Goal: Task Accomplishment & Management: Use online tool/utility

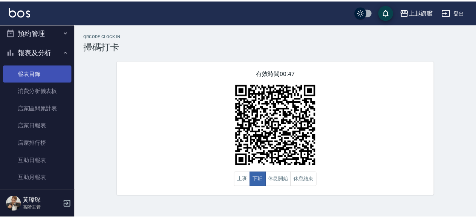
scroll to position [301, 0]
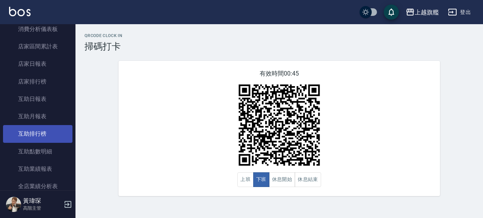
click at [46, 134] on link "互助排行榜" at bounding box center [37, 133] width 69 height 17
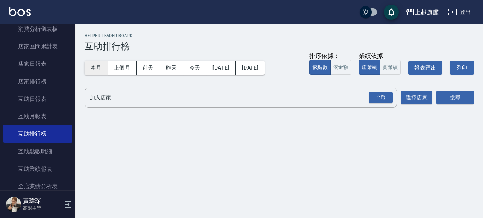
click at [100, 68] on button "本月" at bounding box center [95, 68] width 23 height 14
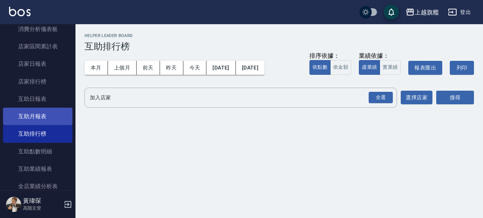
click at [41, 116] on link "互助月報表" at bounding box center [37, 116] width 69 height 17
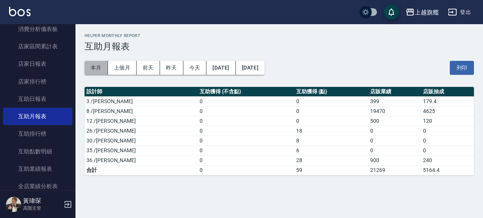
click at [95, 66] on button "本月" at bounding box center [95, 68] width 23 height 14
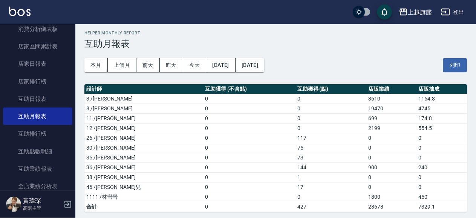
scroll to position [6, 0]
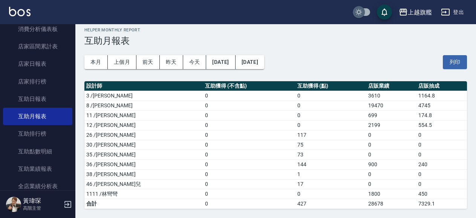
click at [357, 12] on input "checkbox" at bounding box center [359, 12] width 36 height 12
checkbox input "true"
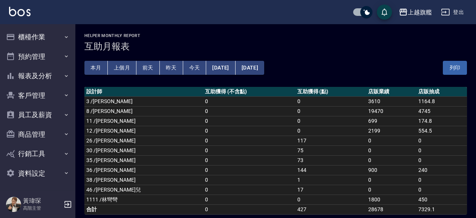
scroll to position [2, 0]
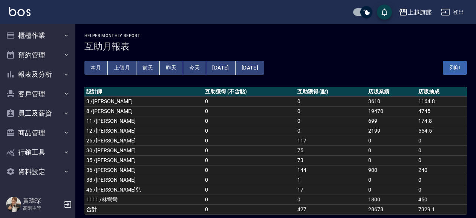
click at [366, 10] on input "checkbox" at bounding box center [367, 12] width 36 height 12
checkbox input "false"
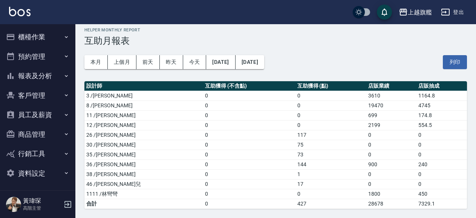
click at [34, 34] on button "櫃檯作業" at bounding box center [37, 37] width 69 height 20
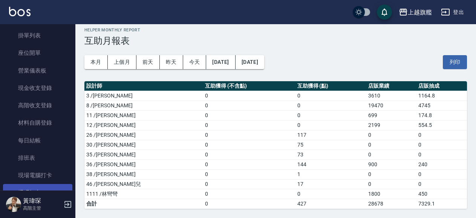
scroll to position [86, 0]
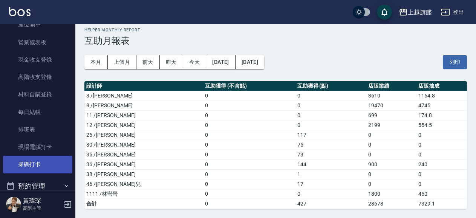
click at [35, 159] on link "掃碼打卡" at bounding box center [37, 163] width 69 height 17
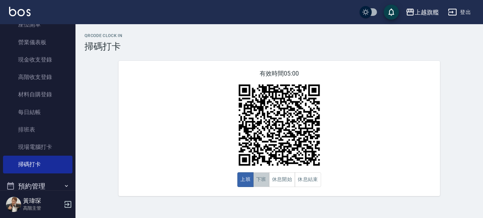
click at [263, 177] on button "下班" at bounding box center [261, 179] width 16 height 15
